Goal: Transaction & Acquisition: Purchase product/service

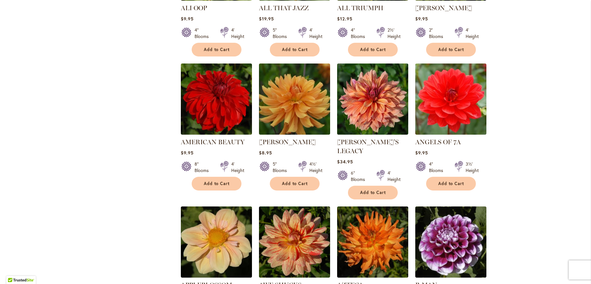
scroll to position [545, 0]
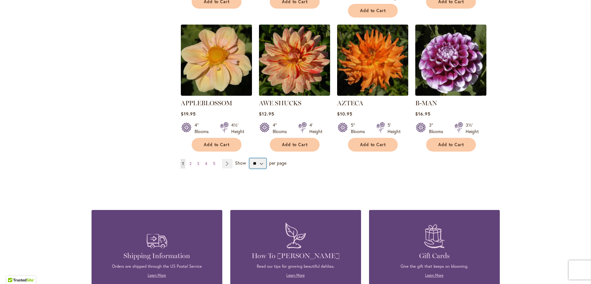
click at [249, 158] on select "** ** ** **" at bounding box center [257, 163] width 17 height 10
select select "**"
click option "**" at bounding box center [0, 0] width 0 height 0
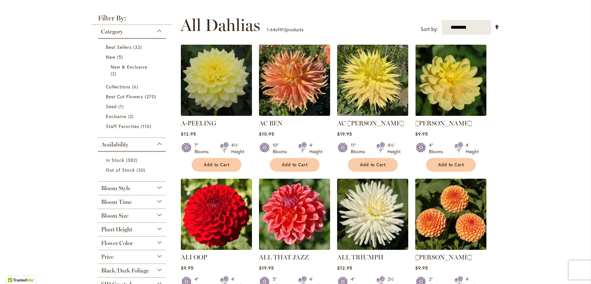
scroll to position [78, 0]
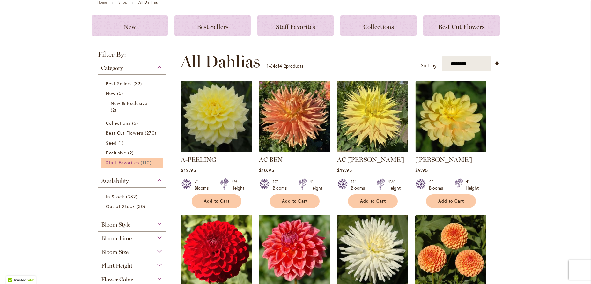
click at [133, 162] on span "Staff Favorites" at bounding box center [122, 162] width 33 height 6
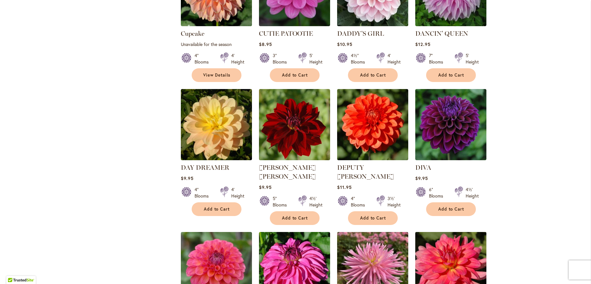
scroll to position [1194, 0]
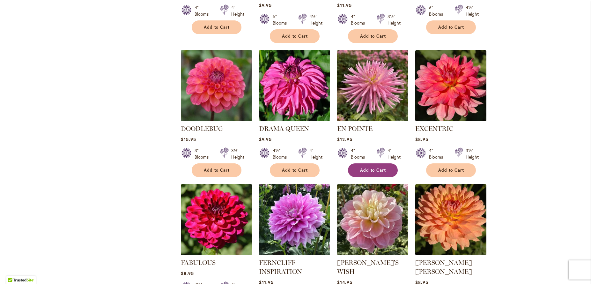
click at [377, 167] on span "Add to Cart" at bounding box center [373, 169] width 26 height 5
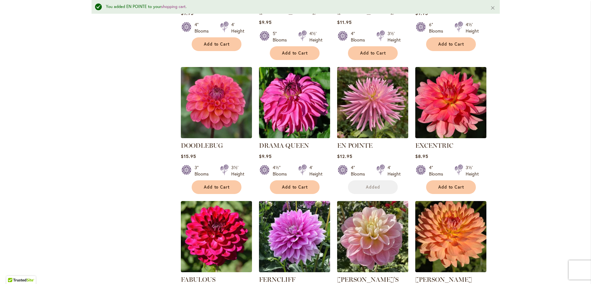
scroll to position [1211, 0]
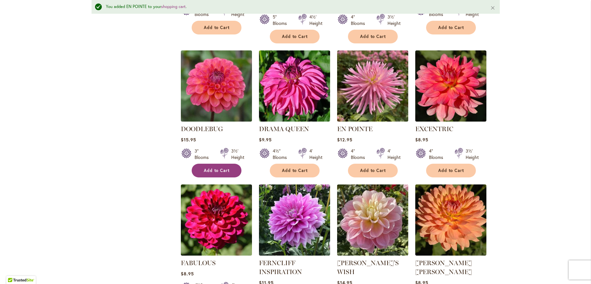
click at [220, 168] on span "Add to Cart" at bounding box center [217, 170] width 26 height 5
click at [449, 164] on button "Add to Cart" at bounding box center [451, 171] width 50 height 14
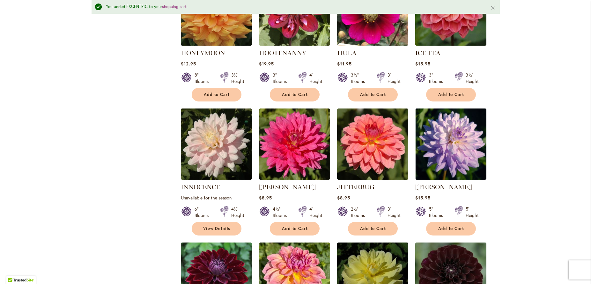
scroll to position [2120, 0]
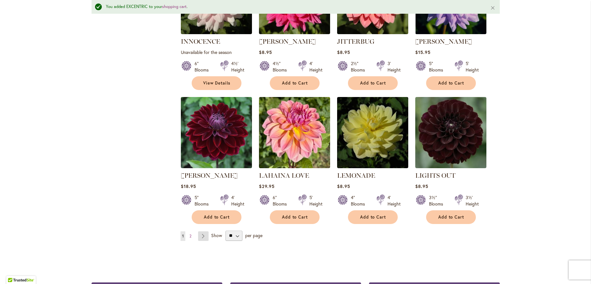
click at [201, 231] on link "Page Next" at bounding box center [203, 236] width 11 height 10
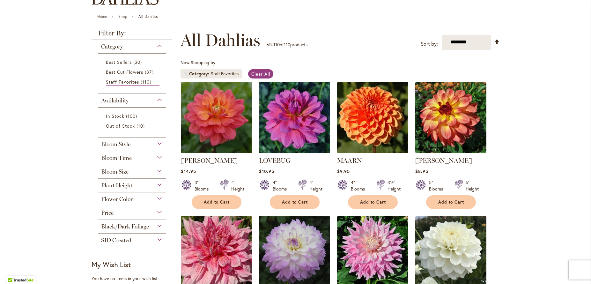
scroll to position [246, 0]
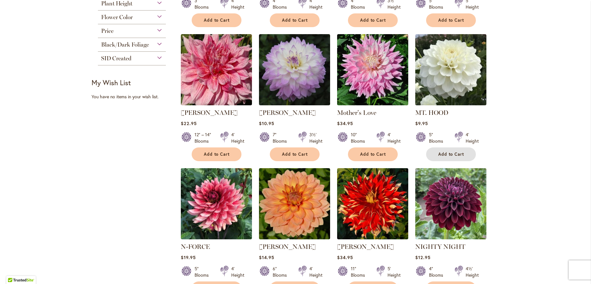
click at [457, 152] on span "Add to Cart" at bounding box center [451, 154] width 26 height 5
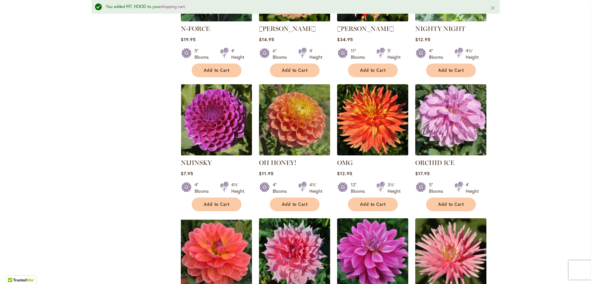
scroll to position [589, 0]
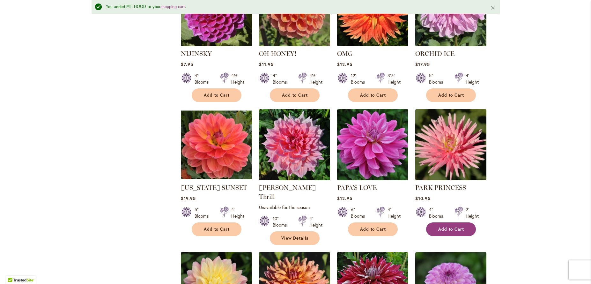
click at [446, 227] on span "Add to Cart" at bounding box center [451, 228] width 26 height 5
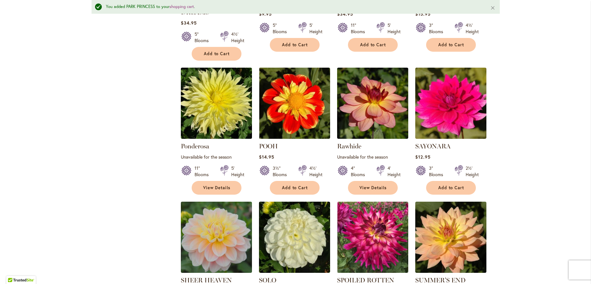
scroll to position [1062, 0]
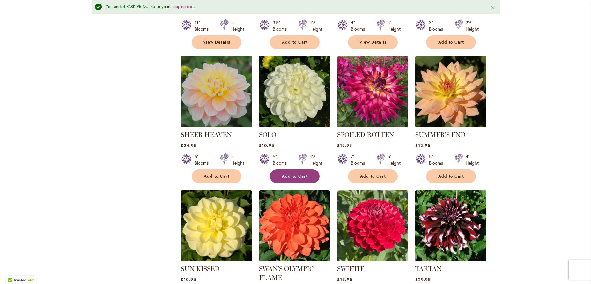
click at [294, 169] on button "Add to Cart" at bounding box center [295, 176] width 50 height 14
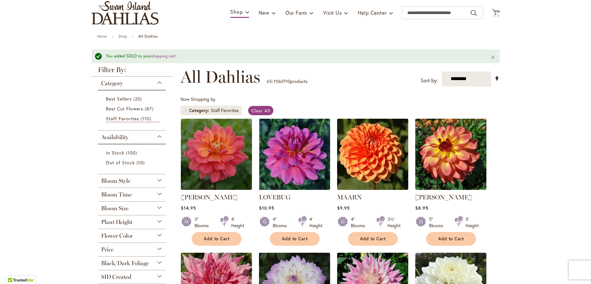
scroll to position [0, 0]
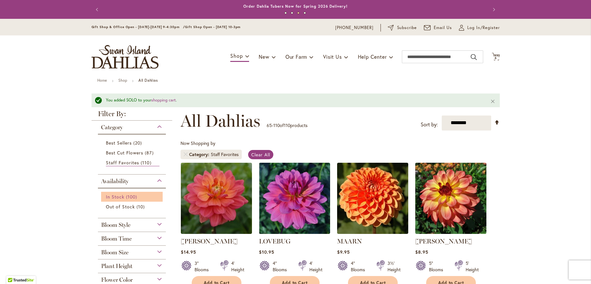
click at [111, 199] on span "In Stock" at bounding box center [115, 197] width 18 height 6
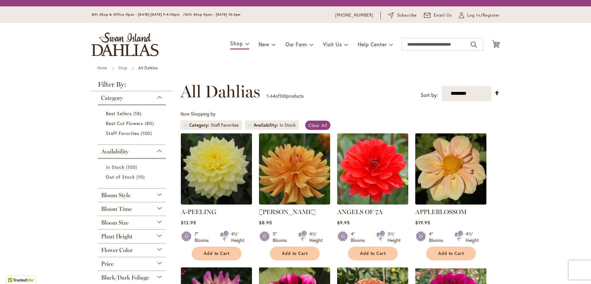
scroll to position [99, 0]
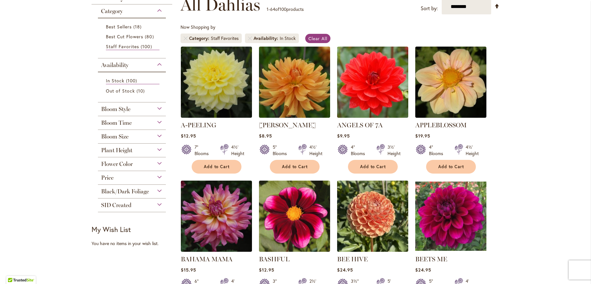
click at [119, 108] on span "Bloom Style" at bounding box center [115, 109] width 29 height 7
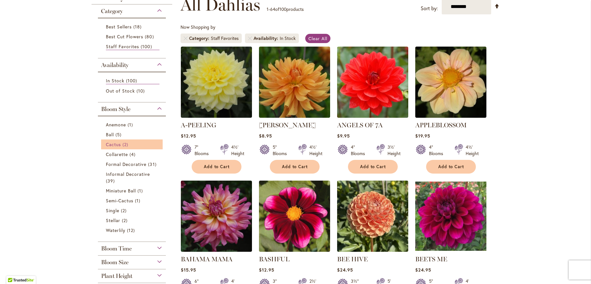
click at [112, 145] on span "Cactus" at bounding box center [113, 144] width 15 height 6
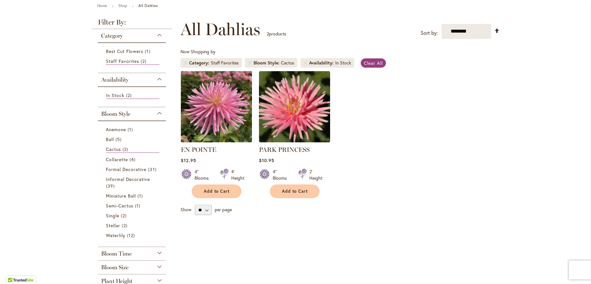
scroll to position [73, 0]
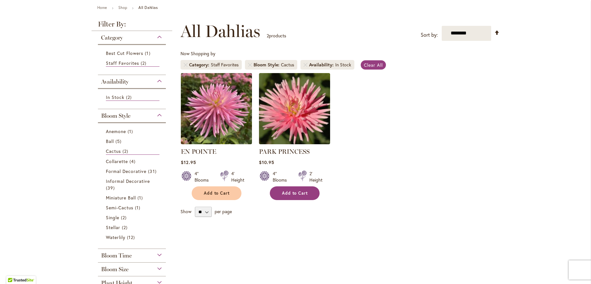
click at [301, 189] on button "Add to Cart" at bounding box center [295, 193] width 50 height 14
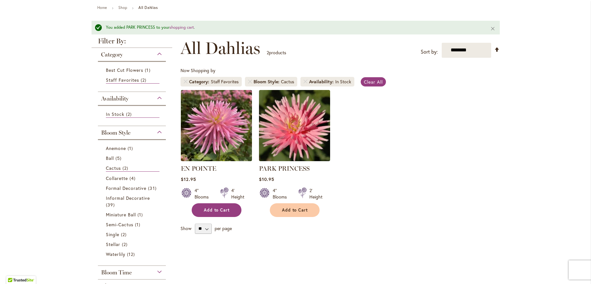
click at [221, 194] on div at bounding box center [224, 193] width 8 height 13
click at [125, 224] on span "Semi-Cactus" at bounding box center [120, 224] width 28 height 6
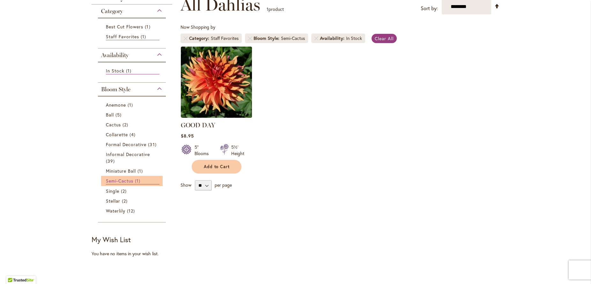
scroll to position [26, 0]
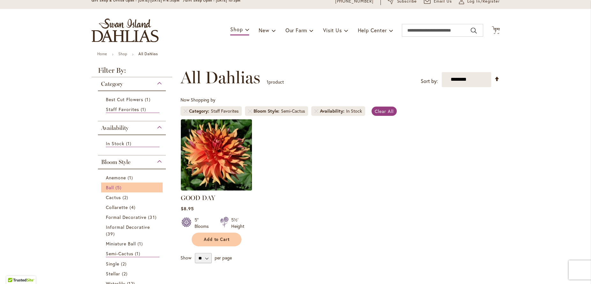
click at [106, 186] on span "Ball" at bounding box center [110, 187] width 8 height 6
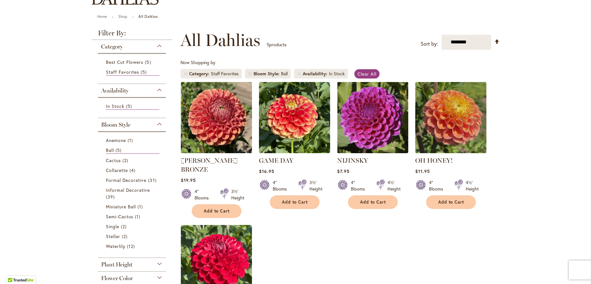
scroll to position [173, 0]
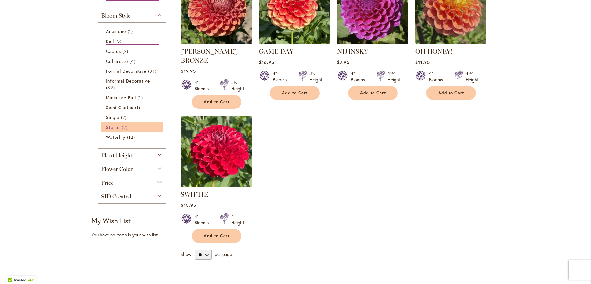
click at [119, 127] on link "Stellar 2 items" at bounding box center [133, 127] width 54 height 7
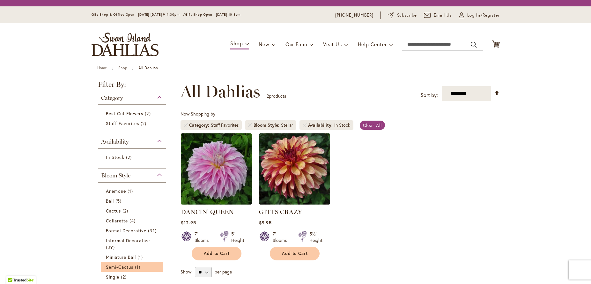
scroll to position [99, 0]
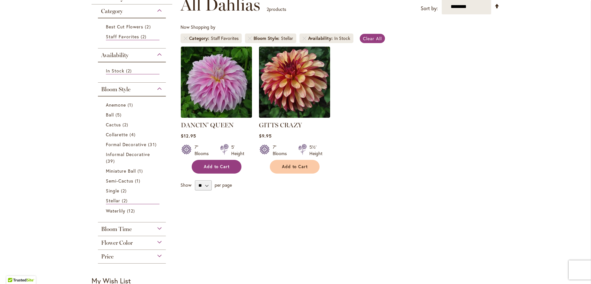
click at [223, 167] on span "Add to Cart" at bounding box center [217, 166] width 26 height 5
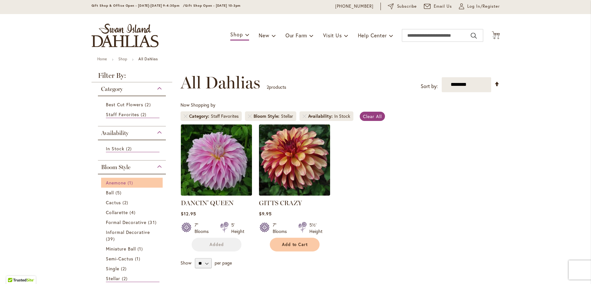
scroll to position [0, 0]
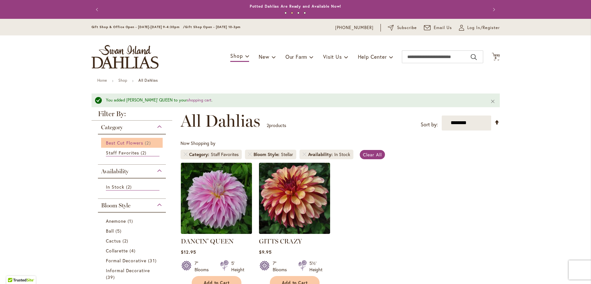
click at [129, 142] on span "Best Cut Flowers" at bounding box center [125, 143] width 38 height 6
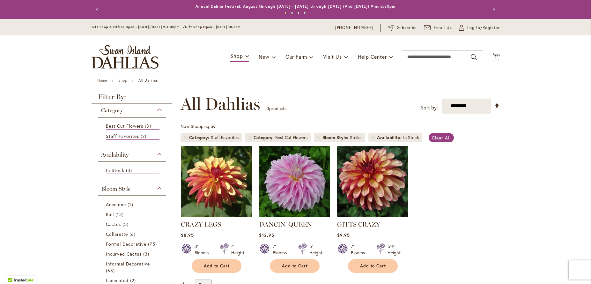
click at [156, 109] on div "Category" at bounding box center [132, 109] width 68 height 10
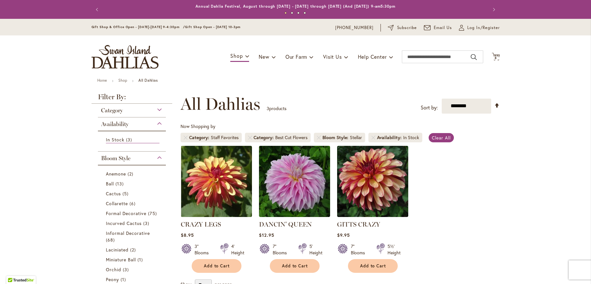
click at [156, 109] on div "Category" at bounding box center [132, 109] width 68 height 10
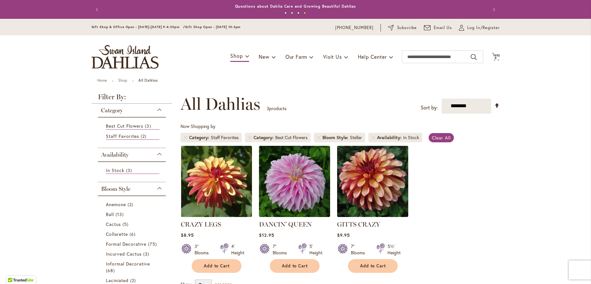
click at [158, 110] on div "Category" at bounding box center [132, 109] width 68 height 10
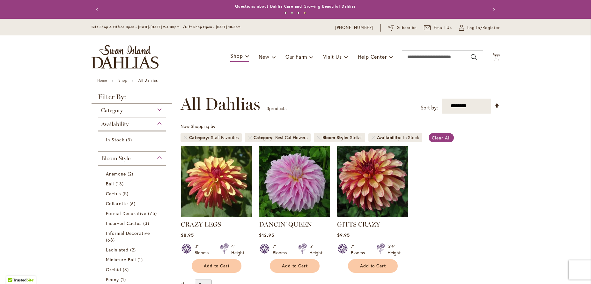
click at [158, 110] on div "Category" at bounding box center [132, 109] width 68 height 10
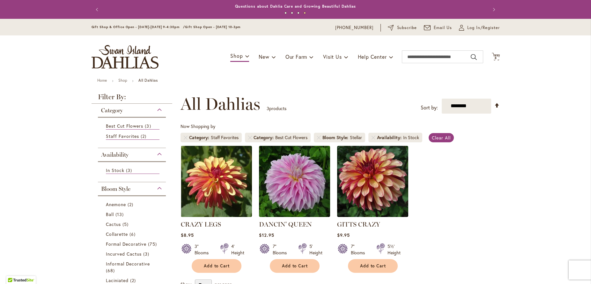
click at [155, 154] on div "Availability" at bounding box center [132, 153] width 68 height 10
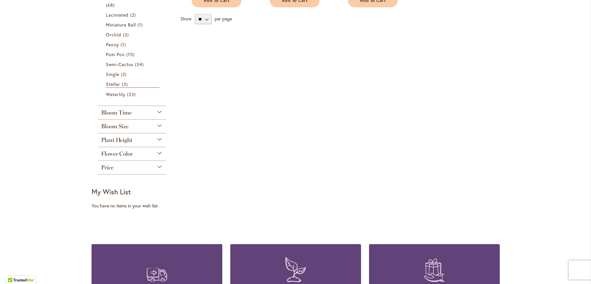
scroll to position [255, 0]
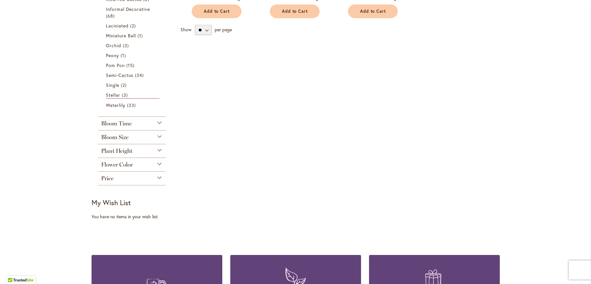
click at [156, 152] on div "Plant Height" at bounding box center [132, 149] width 68 height 10
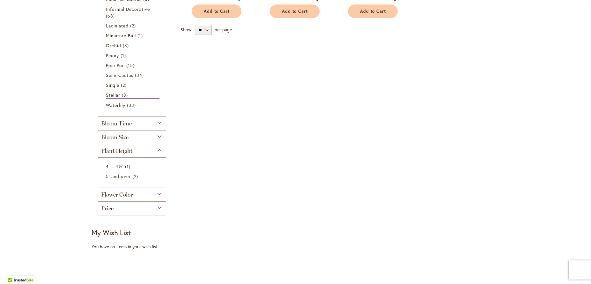
click at [156, 152] on div "Plant Height" at bounding box center [132, 149] width 68 height 10
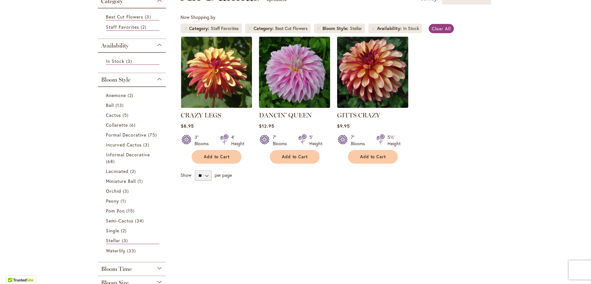
scroll to position [0, 0]
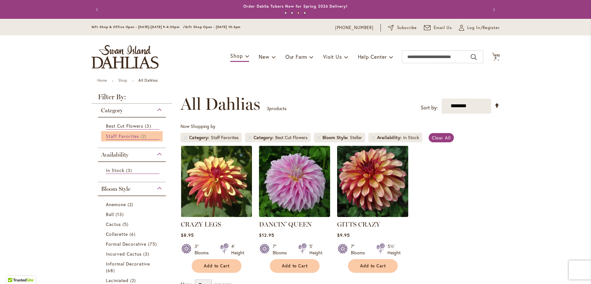
click at [137, 136] on link "Staff Favorites 2 items" at bounding box center [133, 136] width 54 height 7
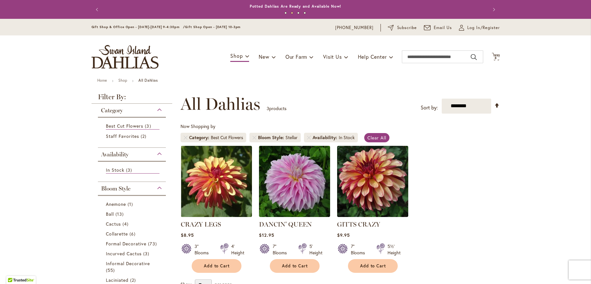
click at [117, 96] on strong "Filter By:" at bounding box center [132, 98] width 81 height 10
click at [147, 80] on strong "All Dahlias" at bounding box center [147, 80] width 19 height 5
click at [122, 81] on link "Shop" at bounding box center [122, 80] width 9 height 5
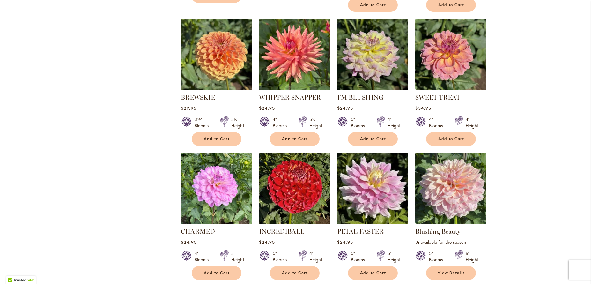
scroll to position [545, 0]
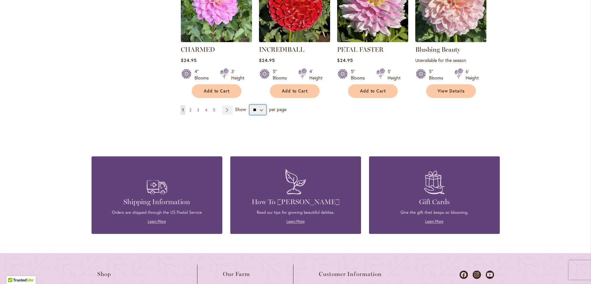
click at [249, 105] on select "** ** ** **" at bounding box center [257, 110] width 17 height 10
select select "**"
click option "**" at bounding box center [0, 0] width 0 height 0
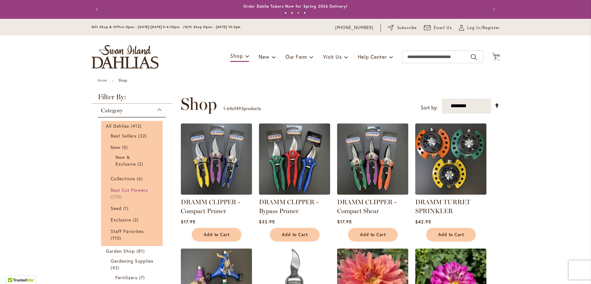
click at [124, 188] on span "Best Cut Flowers" at bounding box center [130, 190] width 38 height 6
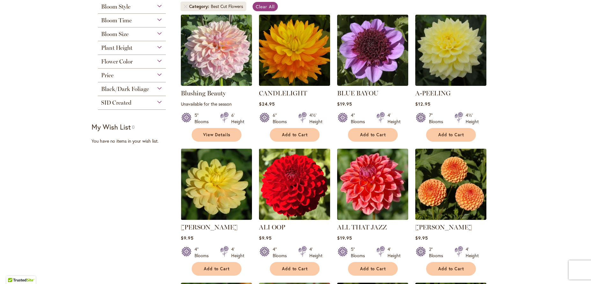
scroll to position [242, 0]
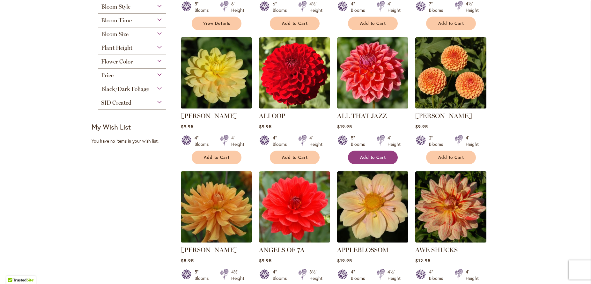
click at [384, 155] on button "Add to Cart" at bounding box center [373, 158] width 50 height 14
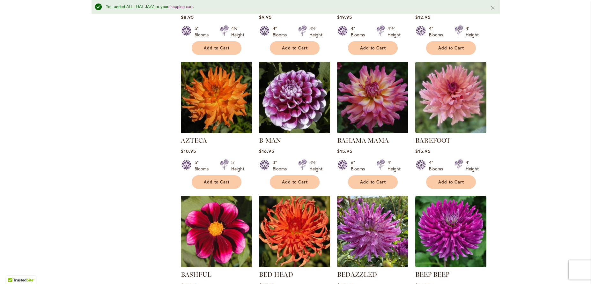
scroll to position [514, 0]
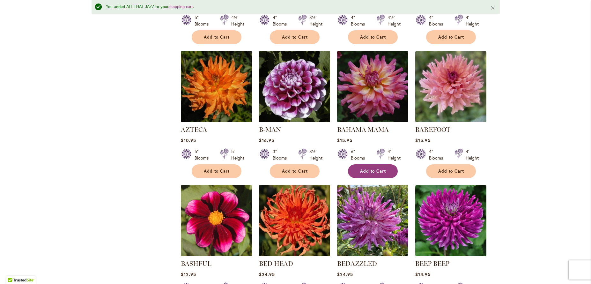
click at [375, 172] on span "Add to Cart" at bounding box center [373, 170] width 26 height 5
click at [461, 171] on span "Add to Cart" at bounding box center [451, 170] width 26 height 5
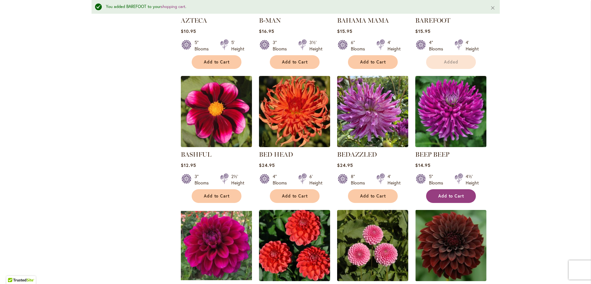
click at [442, 196] on span "Add to Cart" at bounding box center [451, 195] width 26 height 5
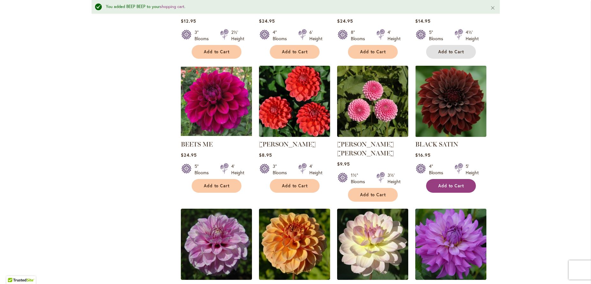
scroll to position [768, 0]
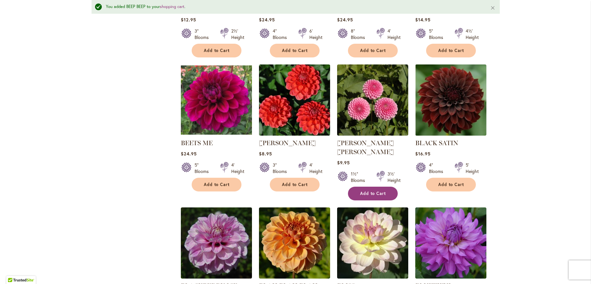
click at [370, 187] on button "Add to Cart" at bounding box center [373, 194] width 50 height 14
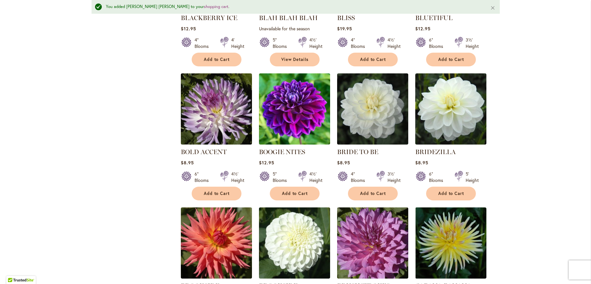
scroll to position [1059, 0]
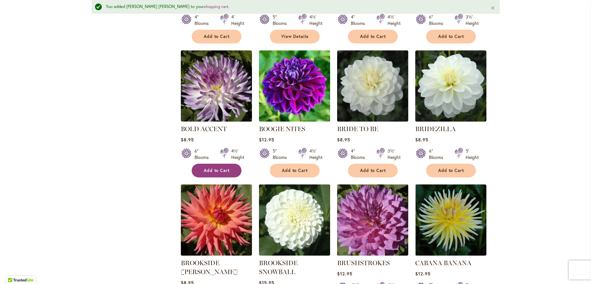
click at [217, 168] on span "Add to Cart" at bounding box center [217, 170] width 26 height 5
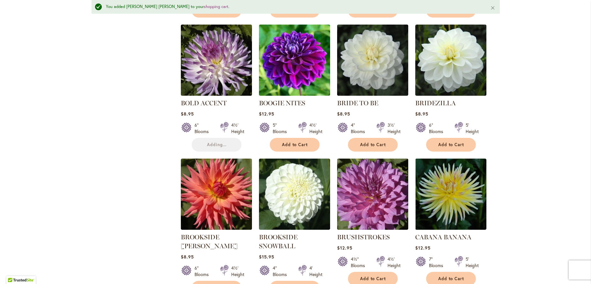
scroll to position [1095, 0]
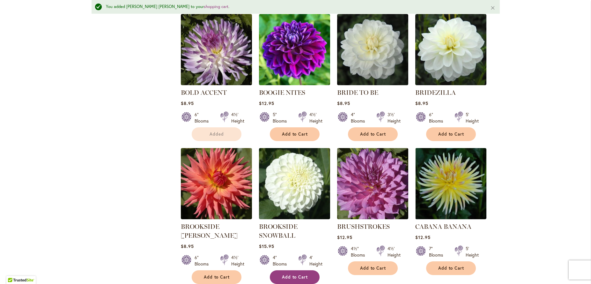
click at [286, 274] on span "Add to Cart" at bounding box center [295, 276] width 26 height 5
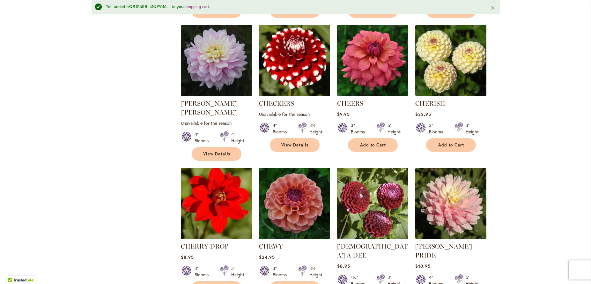
scroll to position [1641, 0]
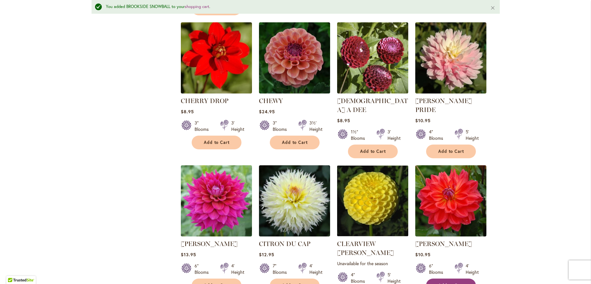
click at [456, 278] on button "Add to Cart" at bounding box center [451, 285] width 50 height 14
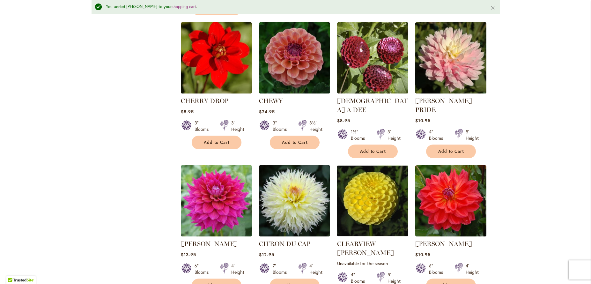
scroll to position [1495, 0]
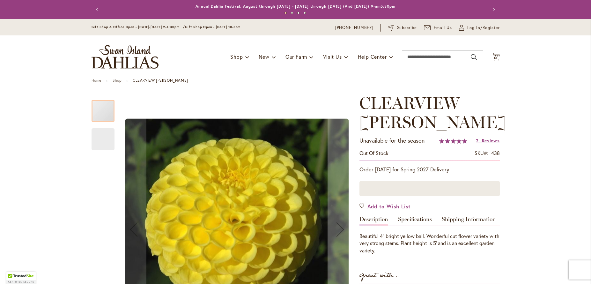
scroll to position [145, 0]
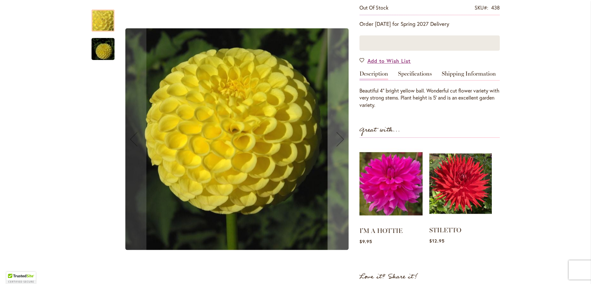
click at [451, 178] on img at bounding box center [460, 183] width 63 height 78
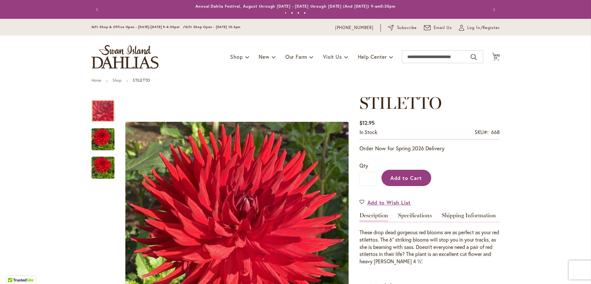
click at [403, 179] on span "Add to Cart" at bounding box center [406, 177] width 32 height 7
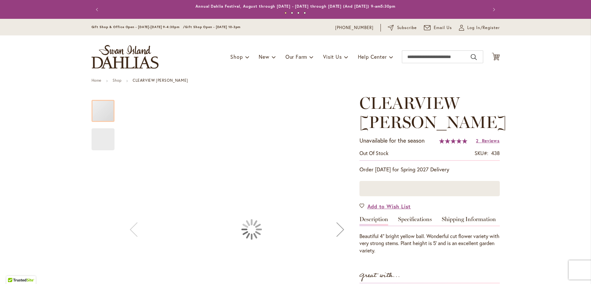
scroll to position [145, 0]
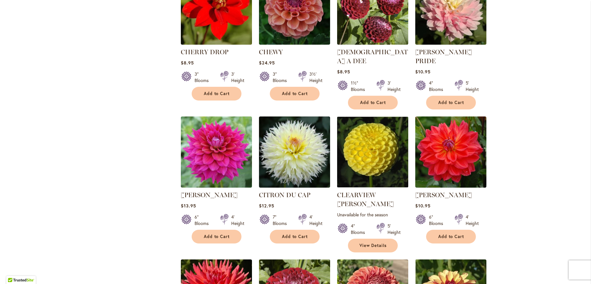
scroll to position [1782, 0]
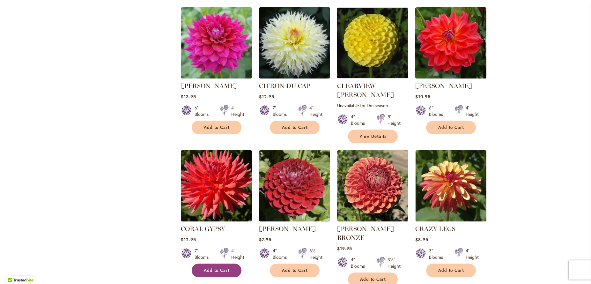
click at [211, 268] on span "Add to Cart" at bounding box center [217, 270] width 26 height 5
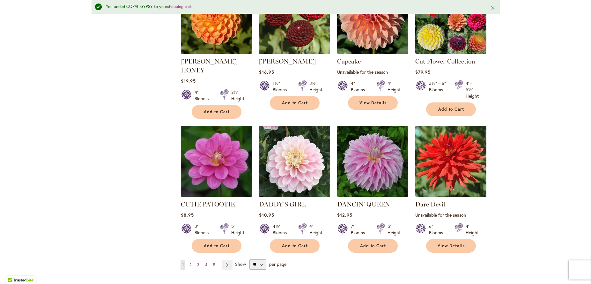
scroll to position [2126, 0]
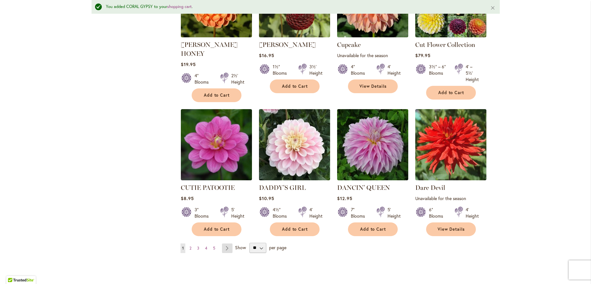
drag, startPoint x: 224, startPoint y: 203, endPoint x: 226, endPoint y: 199, distance: 4.1
click at [224, 243] on link "Page Next" at bounding box center [227, 248] width 11 height 10
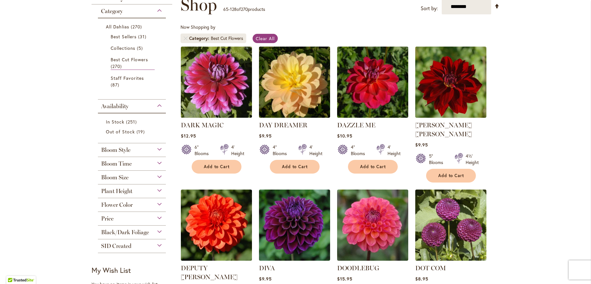
scroll to position [172, 0]
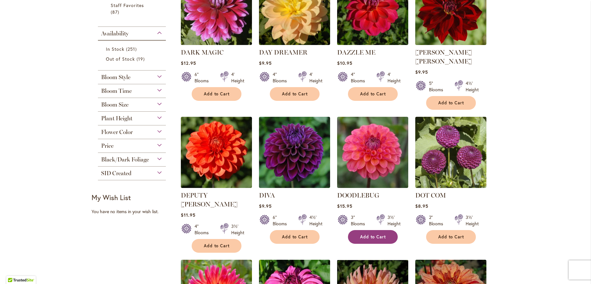
click at [370, 234] on span "Add to Cart" at bounding box center [373, 236] width 26 height 5
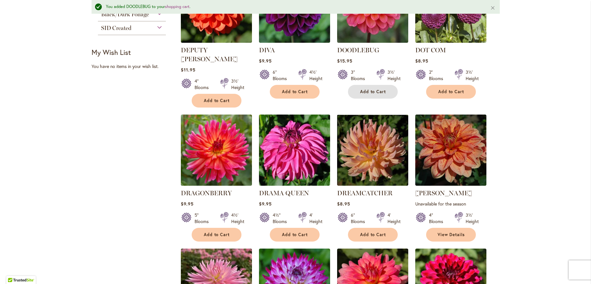
scroll to position [443, 0]
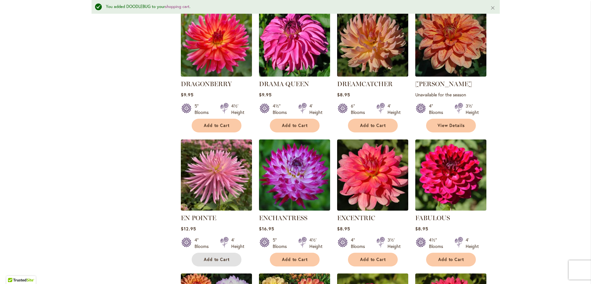
drag, startPoint x: 205, startPoint y: 239, endPoint x: 189, endPoint y: 233, distance: 17.7
click at [205, 257] on span "Add to Cart" at bounding box center [217, 259] width 26 height 5
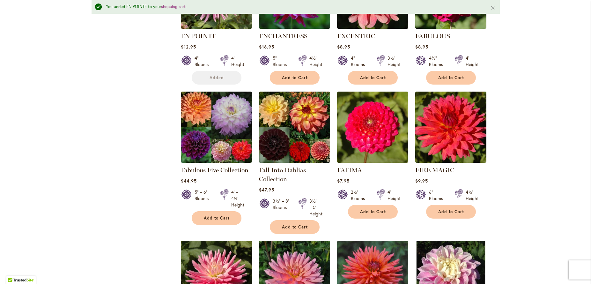
scroll to position [807, 0]
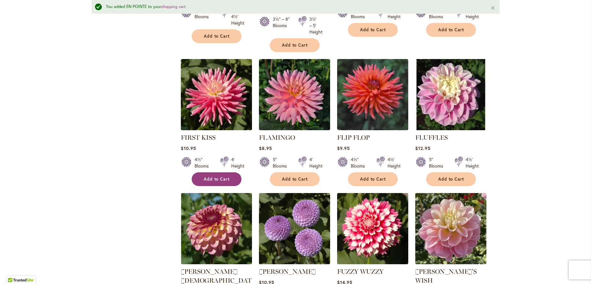
click at [216, 176] on span "Add to Cart" at bounding box center [217, 178] width 26 height 5
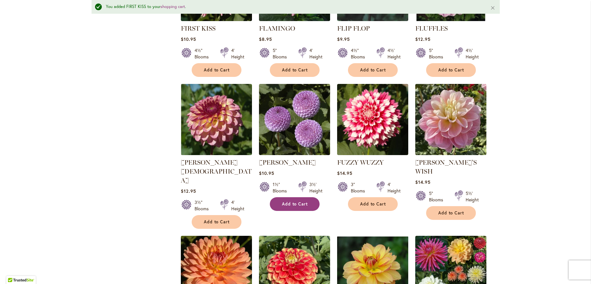
click at [282, 197] on button "Add to Cart" at bounding box center [295, 204] width 50 height 14
click at [453, 210] on span "Add to Cart" at bounding box center [451, 212] width 26 height 5
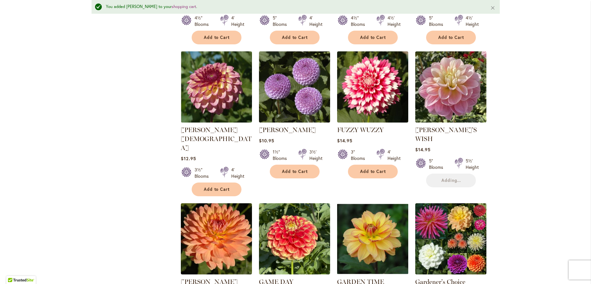
scroll to position [1025, 0]
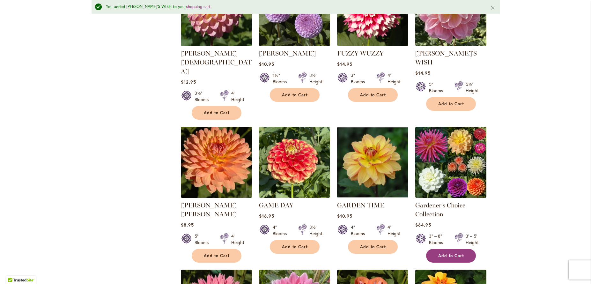
click at [453, 249] on button "Add to Cart" at bounding box center [451, 256] width 50 height 14
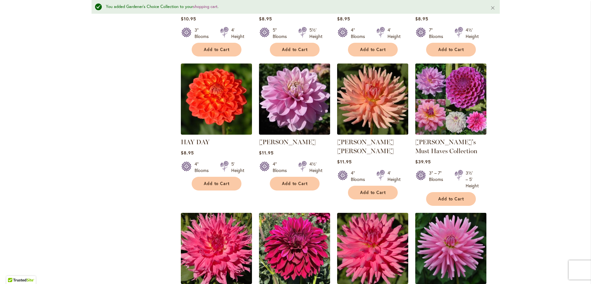
scroll to position [1679, 0]
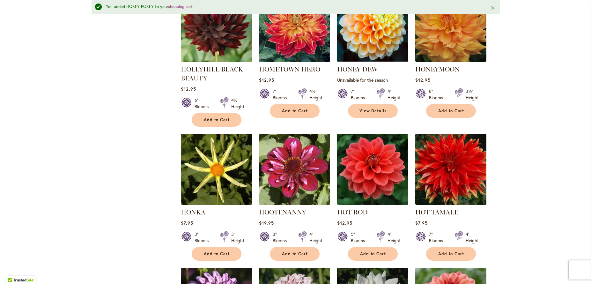
scroll to position [2261, 0]
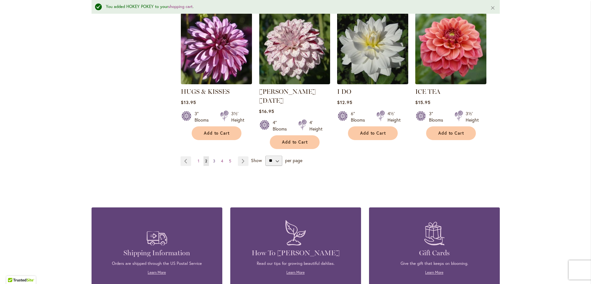
click at [211, 156] on link "Page 3" at bounding box center [213, 161] width 5 height 10
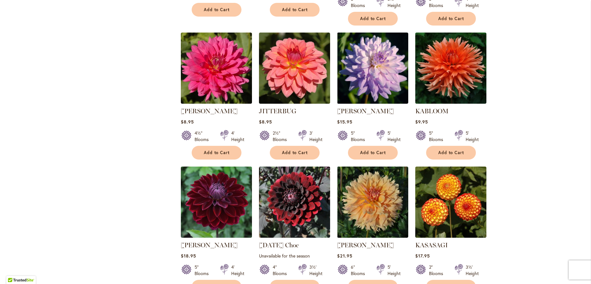
scroll to position [536, 0]
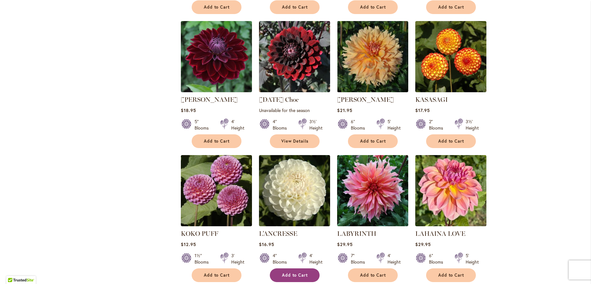
click at [300, 272] on span "Add to Cart" at bounding box center [295, 274] width 26 height 5
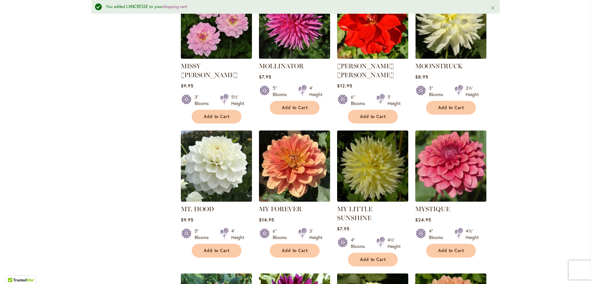
scroll to position [2116, 0]
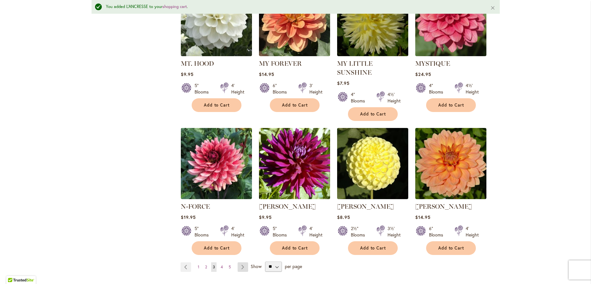
click at [241, 262] on link "Page Next" at bounding box center [243, 267] width 11 height 10
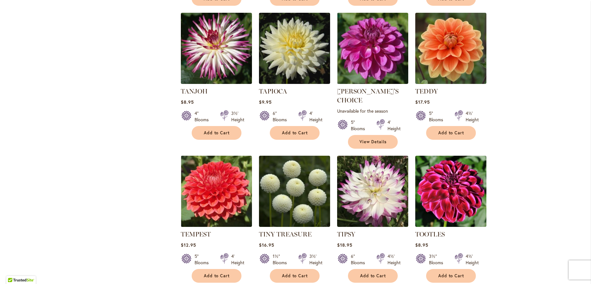
scroll to position [2067, 0]
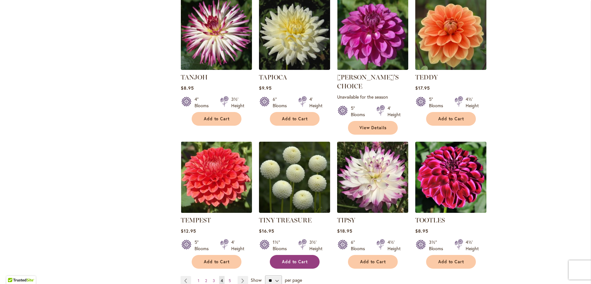
click at [303, 255] on button "Add to Cart" at bounding box center [295, 262] width 50 height 14
click at [240, 276] on link "Page Next" at bounding box center [243, 281] width 11 height 10
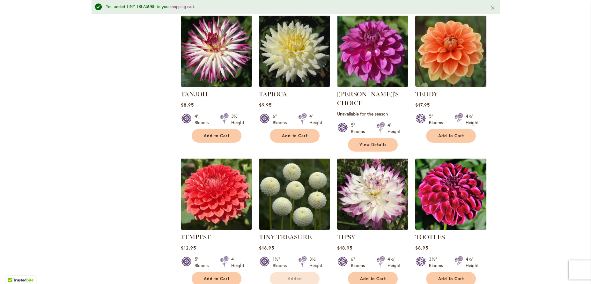
scroll to position [2084, 0]
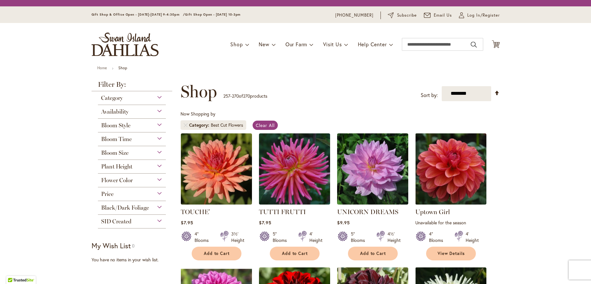
scroll to position [242, 0]
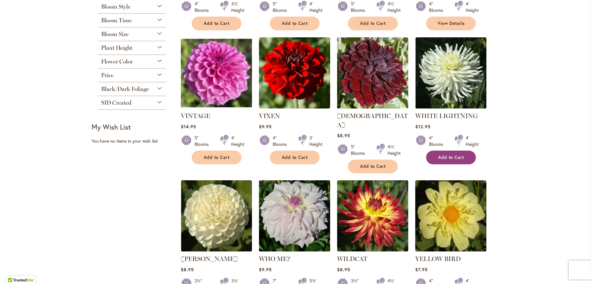
click at [460, 157] on span "Add to Cart" at bounding box center [451, 157] width 26 height 5
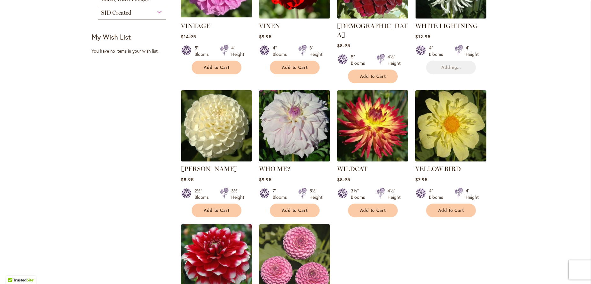
scroll to position [351, 0]
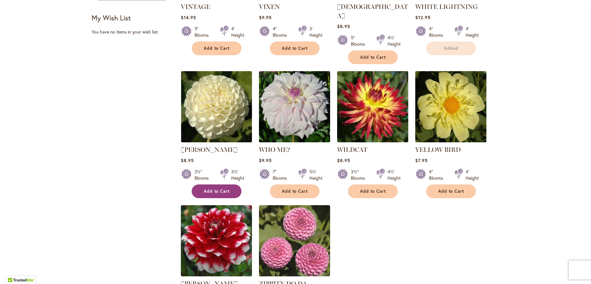
click at [220, 185] on button "Add to Cart" at bounding box center [217, 191] width 50 height 14
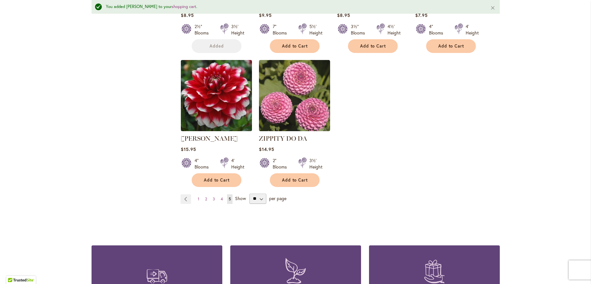
scroll to position [0, 0]
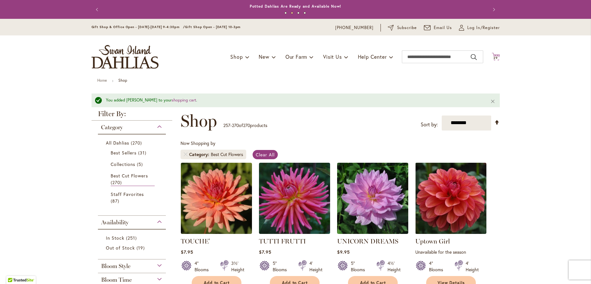
click at [492, 56] on icon "Cart .cls-1 { fill: #231f20; }" at bounding box center [496, 57] width 8 height 8
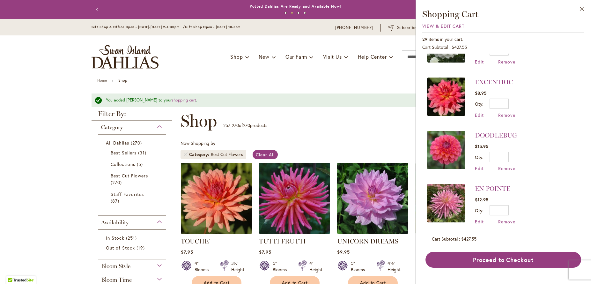
scroll to position [1216, 0]
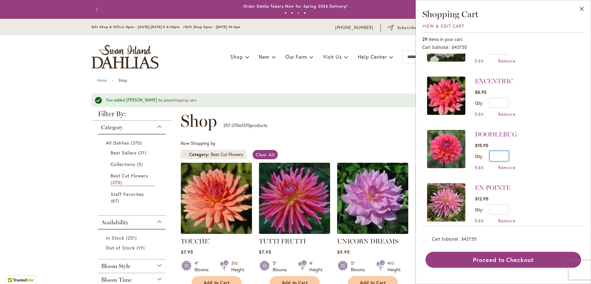
drag, startPoint x: 501, startPoint y: 147, endPoint x: 512, endPoint y: 146, distance: 10.9
click at [509, 151] on input "*" at bounding box center [499, 156] width 19 height 10
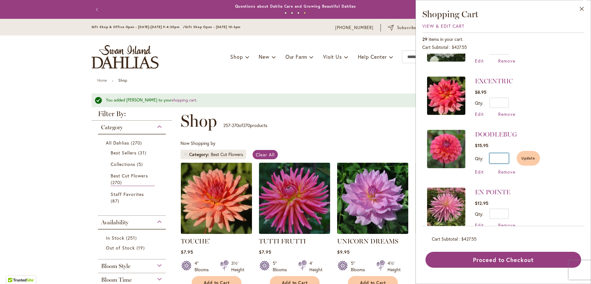
type input "*"
drag, startPoint x: 515, startPoint y: 203, endPoint x: 518, endPoint y: 200, distance: 3.8
click at [509, 209] on input "*" at bounding box center [499, 214] width 19 height 10
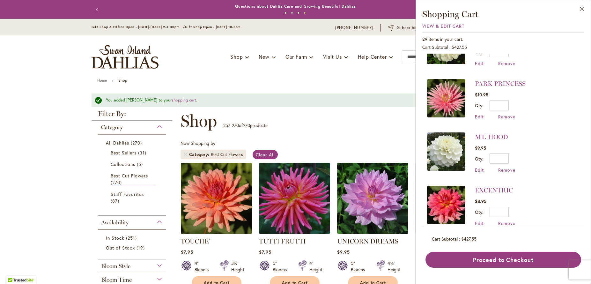
type input "*"
drag, startPoint x: 501, startPoint y: 97, endPoint x: 517, endPoint y: 100, distance: 15.9
click at [509, 100] on input "*" at bounding box center [499, 105] width 19 height 10
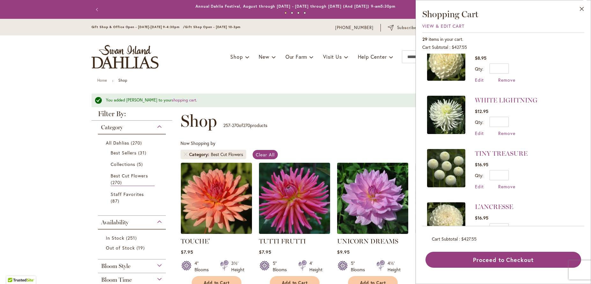
scroll to position [0, 0]
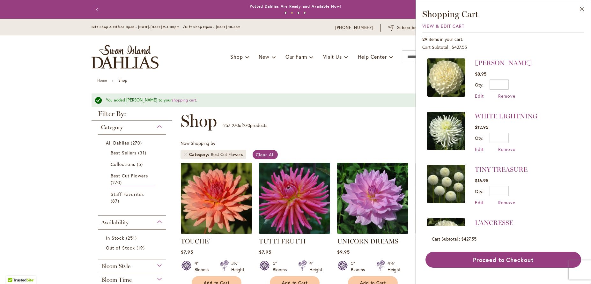
type input "*"
click at [313, 42] on div "Toggle Nav Shop Dahlia Tubers Collections Fresh Cut Dahlias Gardening Supplies …" at bounding box center [295, 56] width 421 height 43
